Goal: Ask a question

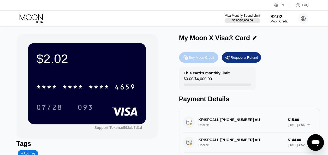
click at [190, 59] on div "Buy Moon Credit" at bounding box center [201, 57] width 25 height 4
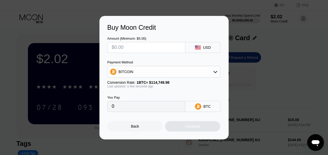
click at [130, 49] on input "text" at bounding box center [146, 47] width 69 height 10
click at [127, 47] on input "text" at bounding box center [146, 47] width 69 height 10
type input "$2"
type input "0.00001743"
type input "$28"
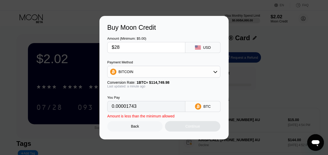
type input "0.00024401"
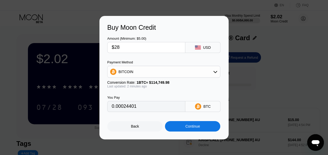
type input "$28"
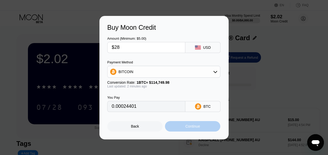
click at [195, 129] on div "Continue" at bounding box center [193, 126] width 15 height 4
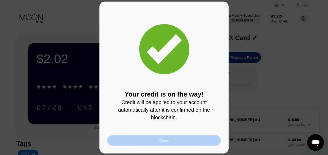
click at [175, 140] on div "Close" at bounding box center [164, 140] width 114 height 10
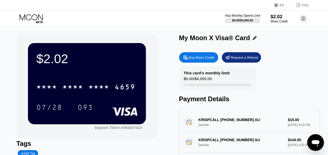
click at [317, 144] on icon "Open messaging window" at bounding box center [316, 143] width 8 height 6
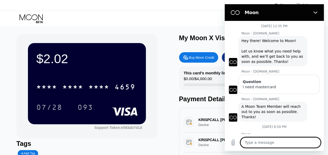
scroll to position [226, 0]
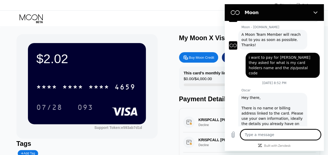
click at [258, 135] on textarea at bounding box center [281, 135] width 80 height 10
type textarea "w"
type textarea "x"
type textarea "wh"
type textarea "x"
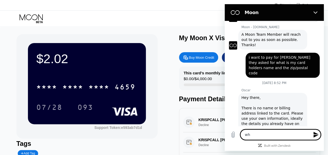
type textarea "why"
type textarea "x"
type textarea "why"
type textarea "x"
type textarea "why t"
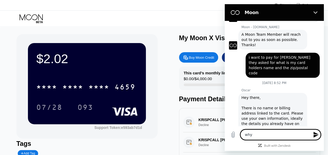
type textarea "x"
type textarea "why th"
type textarea "x"
type textarea "why the"
type textarea "x"
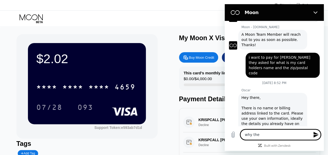
type textarea "why ther"
type textarea "x"
type textarea "why there"
type textarea "x"
type textarea "why there"
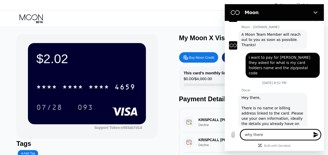
type textarea "x"
type textarea "why there i"
type textarea "x"
type textarea "why there is"
type textarea "x"
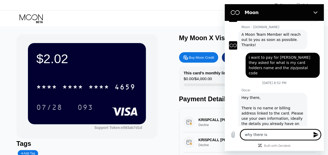
type textarea "why there is"
type textarea "x"
type textarea "why there is d"
type textarea "x"
type textarea "why there is de"
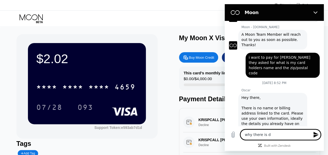
type textarea "x"
type textarea "why there is del"
type textarea "x"
type textarea "why there is dela"
type textarea "x"
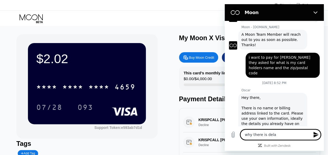
type textarea "why there is delay"
type textarea "x"
type textarea "why there is delay"
type textarea "x"
type textarea "why there is delay o"
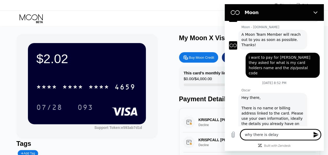
type textarea "x"
type textarea "why there is delay on"
type textarea "x"
type textarea "why there is delay on"
type textarea "x"
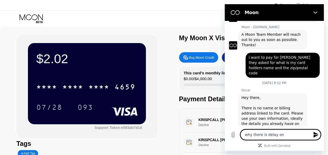
type textarea "why there is delay on t"
type textarea "x"
type textarea "why there is delay on th"
type textarea "x"
type textarea "why there is delay on the"
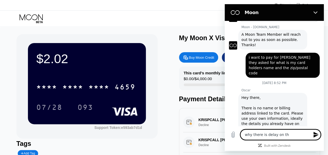
type textarea "x"
type textarea "why there is delay on the"
type textarea "x"
type textarea "why there is delay on the o"
type textarea "x"
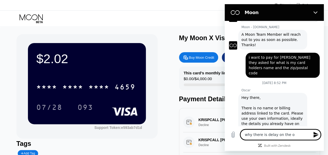
type textarea "why there is delay on the"
type textarea "x"
type textarea "why there is delay on the p"
type textarea "x"
type textarea "why there is delay on the pa"
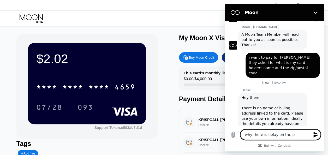
type textarea "x"
type textarea "why there is delay on the pay"
type textarea "x"
type textarea "why there is delay on the paym"
type textarea "x"
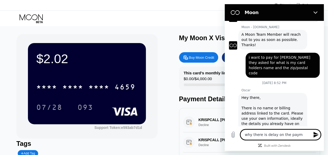
type textarea "why there is delay on the payme"
type textarea "x"
type textarea "why there is delay on the paymen"
type textarea "x"
type textarea "why there is delay on the payme"
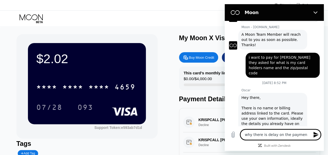
type textarea "x"
type textarea "why there is delay on the paym"
type textarea "x"
type textarea "why there is delay on the pay"
type textarea "x"
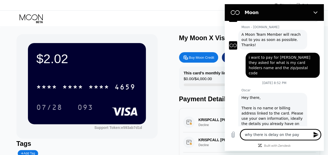
type textarea "why there is delay on the pa"
type textarea "x"
type textarea "why there is delay on the p"
type textarea "x"
type textarea "why there is delay on the"
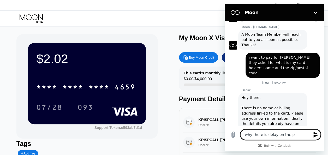
type textarea "x"
type textarea "why there is delay on the p"
type textarea "x"
type textarea "why there is delay on the pa"
type textarea "x"
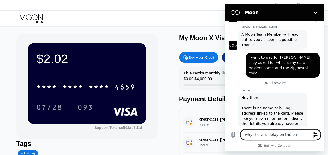
type textarea "why there is delay on the pay"
type textarea "x"
type textarea "why there is delay on the paym"
type textarea "x"
type textarea "why there is delay on the payme"
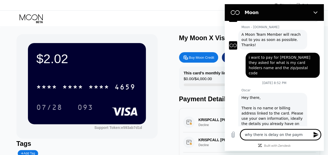
type textarea "x"
type textarea "why there is delay on the paymen"
type textarea "x"
type textarea "why there is delay on the payment"
type textarea "x"
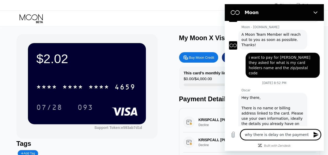
type textarea "why there is delay on the payment"
type textarea "x"
type textarea "why there is delay on the payment i"
type textarea "x"
type textarea "why there is delay on the payment i"
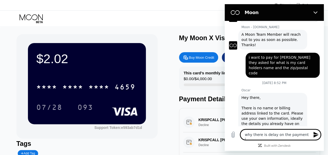
type textarea "x"
type textarea "why there is delay on the payment i m"
type textarea "x"
type textarea "why there is delay on the payment i ma"
type textarea "x"
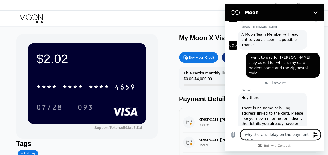
type textarea "why there is delay on the payment i mad"
type textarea "x"
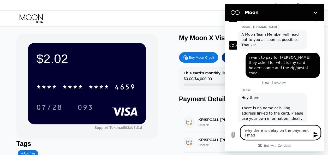
type textarea "why there is delay on the payment i made"
type textarea "x"
type textarea "why there is delay on the payment i made"
type textarea "x"
type textarea "why there is delay on the payment i made i"
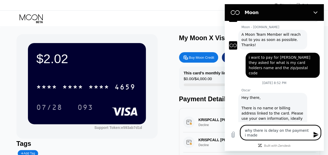
type textarea "x"
type textarea "why there is delay on the payment i made in"
type textarea "x"
type textarea "why there is delay on the payment i made in"
type textarea "x"
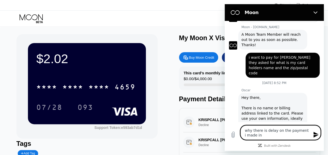
type textarea "why there is delay on the payment i made in"
type textarea "x"
type textarea "why there is delay on the payment i made i"
type textarea "x"
type textarea "why there is delay on the payment i made"
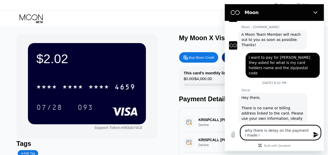
type textarea "x"
type textarea "why there is delay on the payment i made"
type textarea "x"
type textarea "why there is delay on the payment i mad"
type textarea "x"
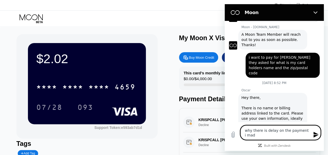
type textarea "why there is delay on the payment i ma"
type textarea "x"
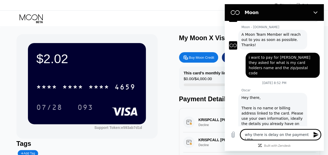
type textarea "why there is delay on the payment i m"
type textarea "x"
type textarea "why there is delay on the payment i"
type textarea "x"
type textarea "why there is delay on the payment i"
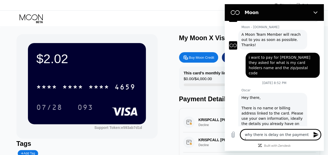
type textarea "x"
type textarea "why there is delay on the payment"
type textarea "x"
type textarea "why there is delay on the payment"
type textarea "x"
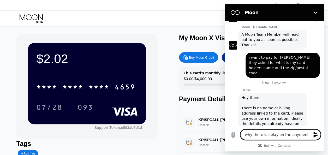
type textarea "why there is delay on the paymen"
type textarea "x"
type textarea "why there is delay on the payme"
type textarea "x"
type textarea "why there is delay on the paym"
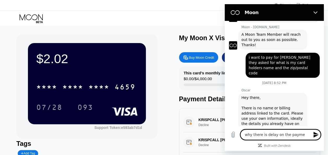
type textarea "x"
type textarea "why there is delay on the pay"
type textarea "x"
type textarea "why there is delay on the pa"
type textarea "x"
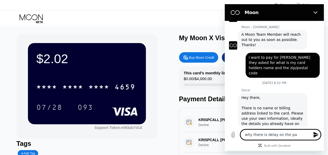
type textarea "why there is delay on the p"
type textarea "x"
type textarea "why there is delay on the"
type textarea "x"
type textarea "why there is delay on the m"
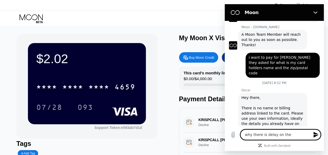
type textarea "x"
type textarea "why there is delay on the mo"
type textarea "x"
type textarea "why there is delay on the mon"
type textarea "x"
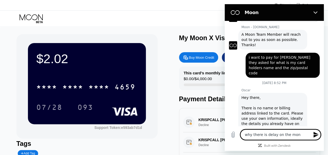
type textarea "why there is delay on the mone"
type textarea "x"
type textarea "why there is delay on the money"
type textarea "x"
type textarea "why there is delay on the money"
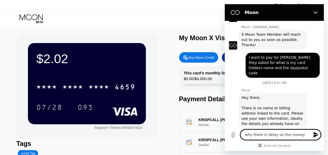
type textarea "x"
type textarea "why there is delay on the money i"
type textarea "x"
type textarea "why there is delay on the money i"
type textarea "x"
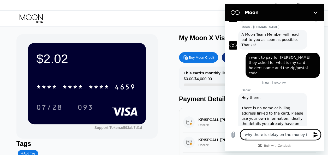
type textarea "why there is delay on the money i po"
type textarea "x"
type textarea "why there is delay on the money i p"
type textarea "x"
type textarea "why there is delay on the money i pp"
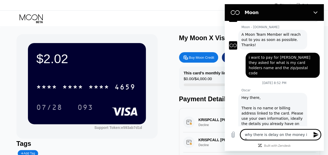
type textarea "x"
type textarea "why there is delay on the money i ppu"
type textarea "x"
type textarea "why there is delay on the money i ppu"
type textarea "x"
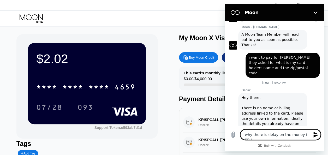
type textarea "why there is delay on the money i ppu"
type textarea "x"
type textarea "why there is delay on the money i pp"
type textarea "x"
type textarea "why there is delay on the money i p"
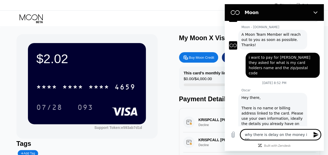
type textarea "x"
type textarea "why there is delay on the money i"
type textarea "x"
type textarea "why there is delay on the money i"
type textarea "x"
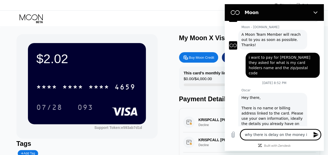
type textarea "why there is delay on the money i"
type textarea "x"
type textarea "why there is delay on the money i p"
type textarea "x"
type textarea "why there is delay on the money i pu"
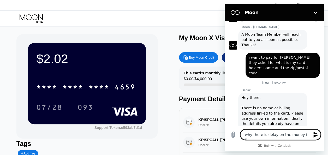
type textarea "x"
type textarea "why there is delay on the money i put"
type textarea "x"
type textarea "why there is delay on the money i put"
type textarea "x"
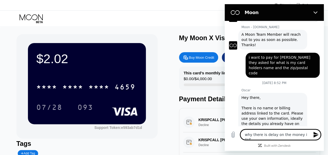
type textarea "why there is delay on the money i put o"
type textarea "x"
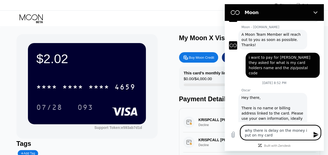
click at [315, 132] on icon "Send message" at bounding box center [316, 135] width 6 height 6
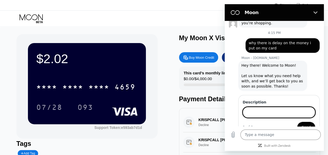
scroll to position [337, 0]
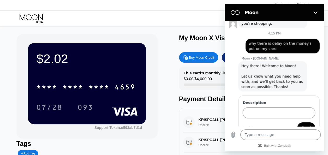
drag, startPoint x: 249, startPoint y: 31, endPoint x: 273, endPoint y: 37, distance: 25.0
click at [273, 39] on div "says: why there is delay on the money i put on my card" at bounding box center [283, 46] width 74 height 15
copy span "why there is delay on the money i put on my card"
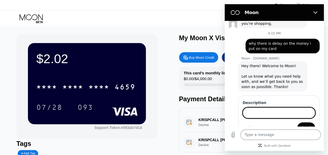
click at [252, 107] on input "Description" at bounding box center [279, 112] width 73 height 11
paste input "why there is delay on the money i put on my card"
click at [304, 123] on button "Send" at bounding box center [307, 128] width 18 height 10
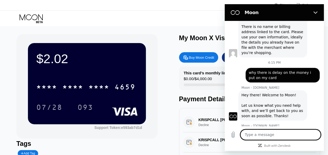
scroll to position [357, 0]
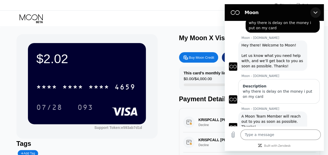
click at [315, 11] on icon "Close" at bounding box center [316, 12] width 4 height 4
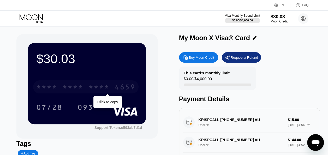
click at [122, 86] on div "4659" at bounding box center [125, 88] width 21 height 8
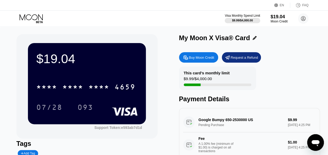
click at [125, 56] on div "$19.04" at bounding box center [86, 58] width 101 height 15
